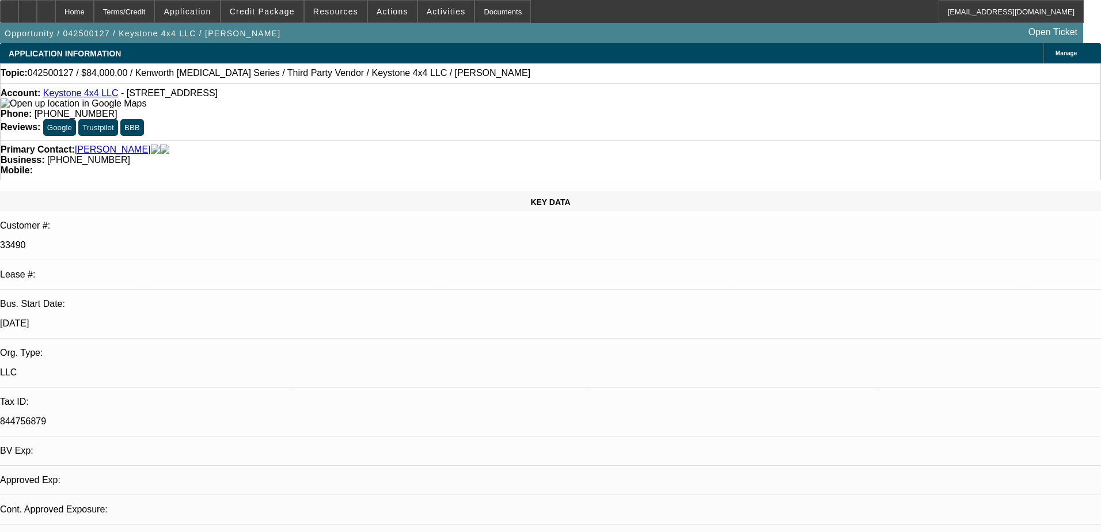
select select "0"
select select "3"
select select "0.1"
select select "4"
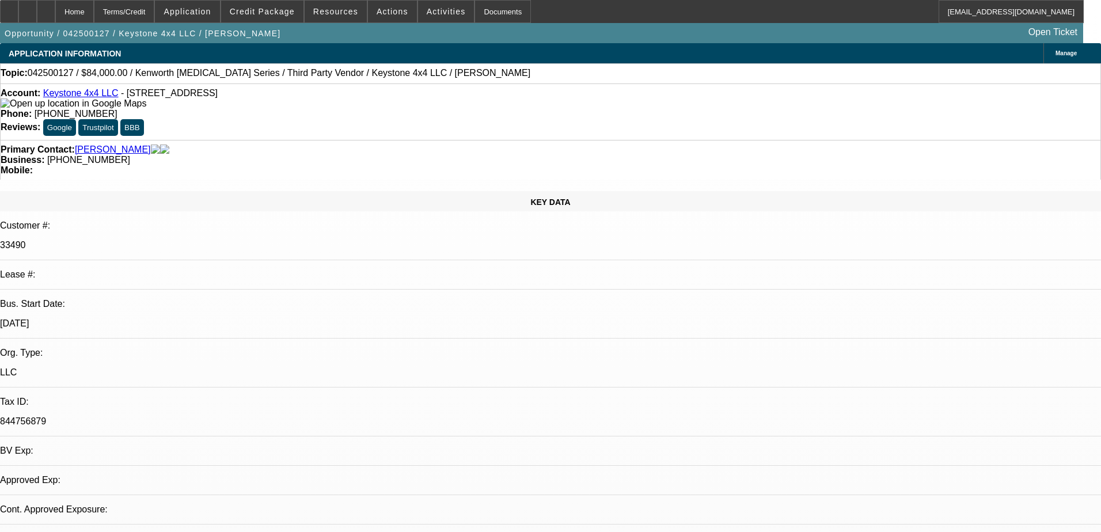
select select "0"
select select "0.1"
select select "4"
select select "0"
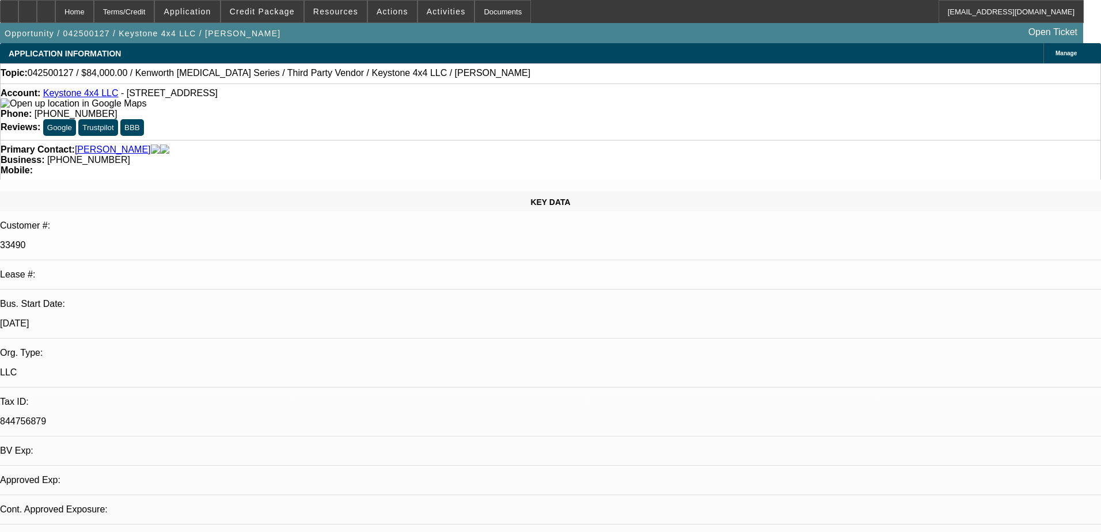
select select "2"
select select "0.1"
select select "4"
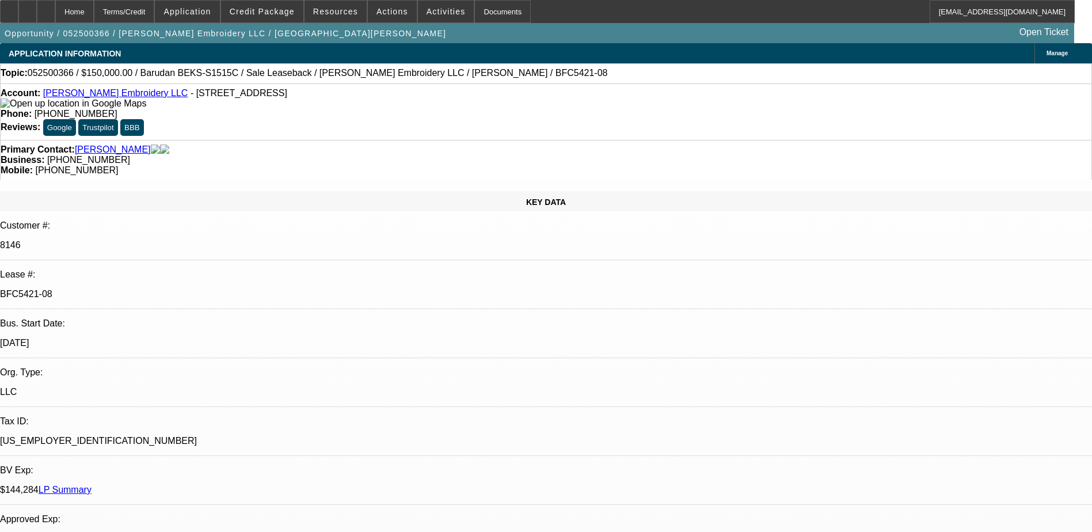
select select "0"
select select "2"
select select "0"
select select "2"
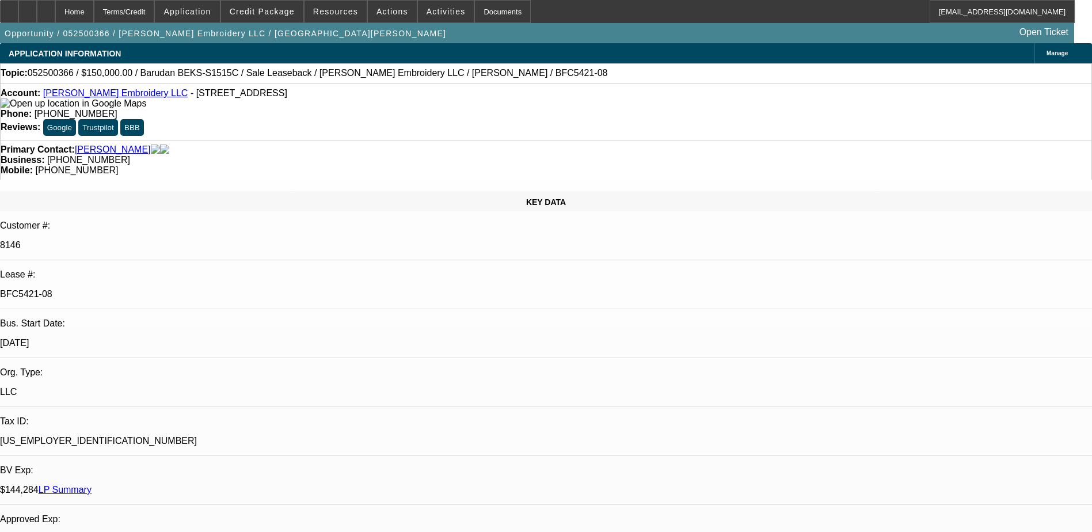
select select "0"
select select "2"
select select "0"
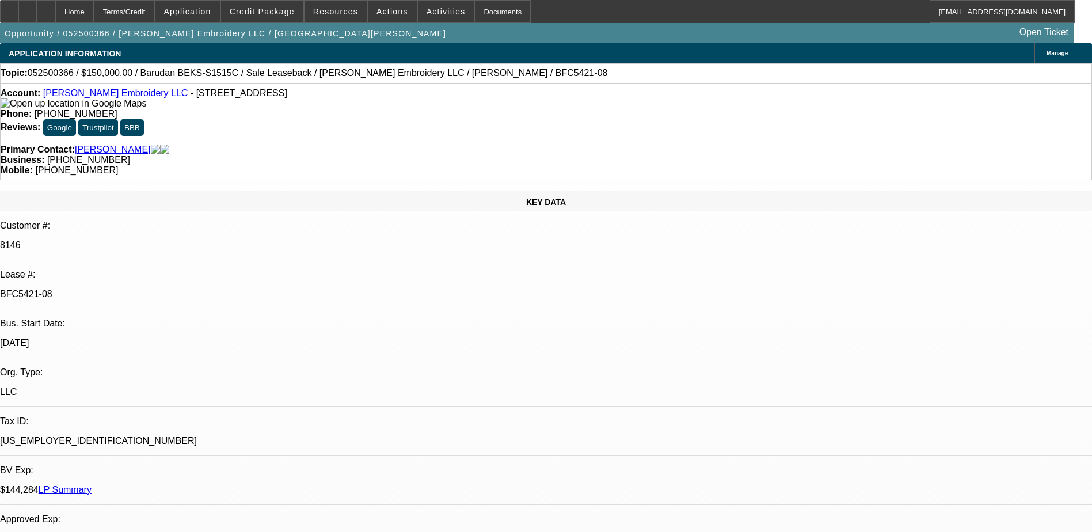
select select "2"
select select "0"
select select "1"
select select "2"
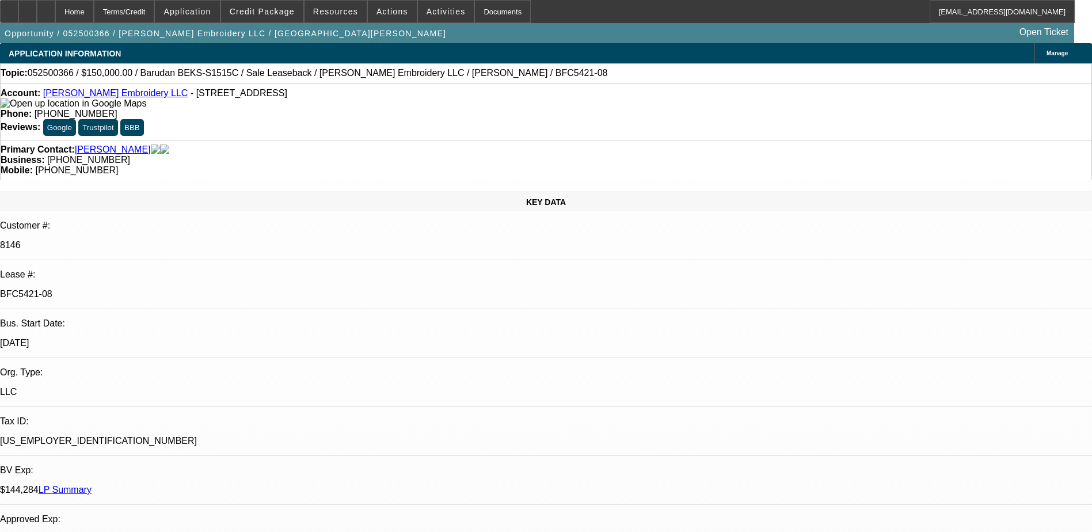
select select "1"
select select "2"
select select "1"
select select "2"
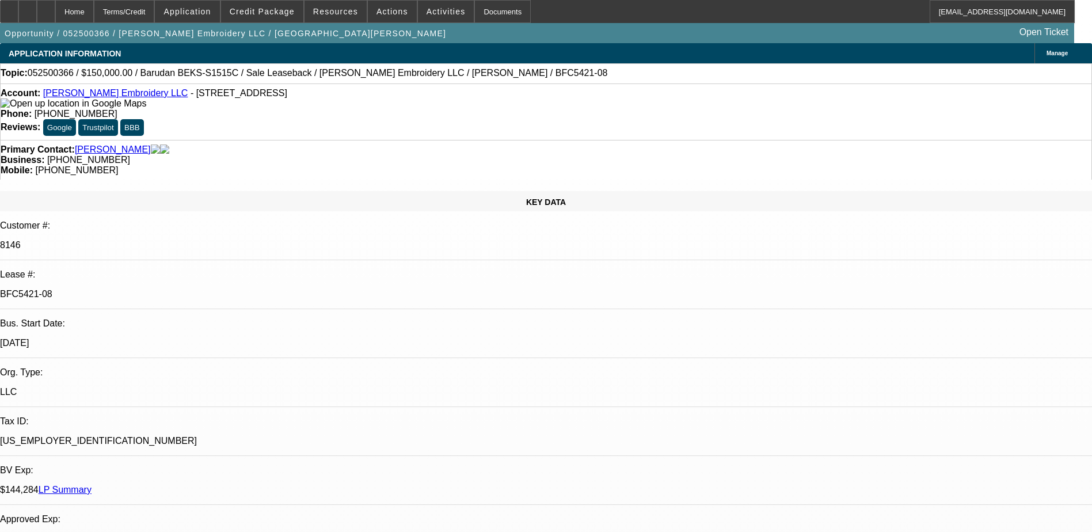
select select "2"
select select "1"
select select "2"
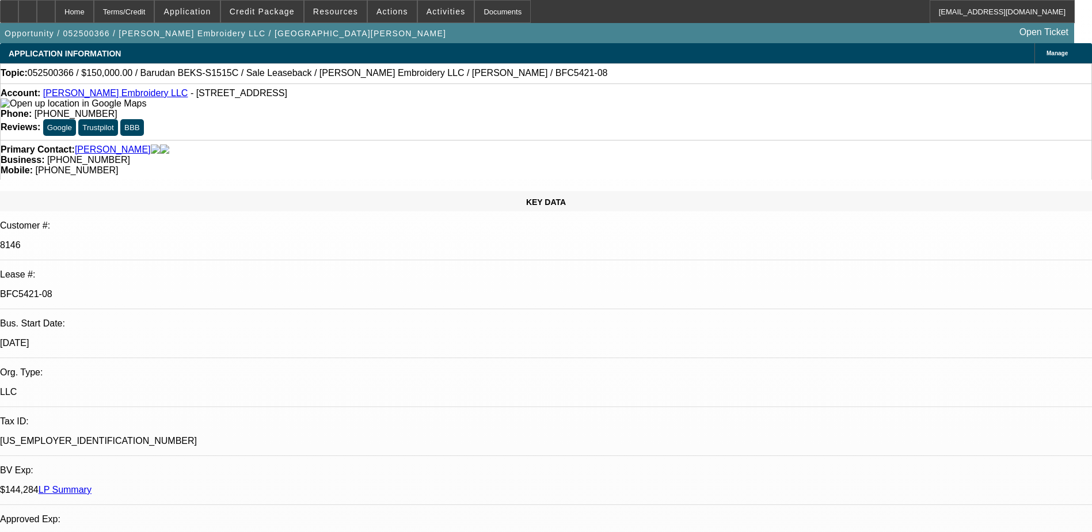
click at [92, 485] on link "LP Summary" at bounding box center [65, 490] width 53 height 10
